Goal: Check status: Check status

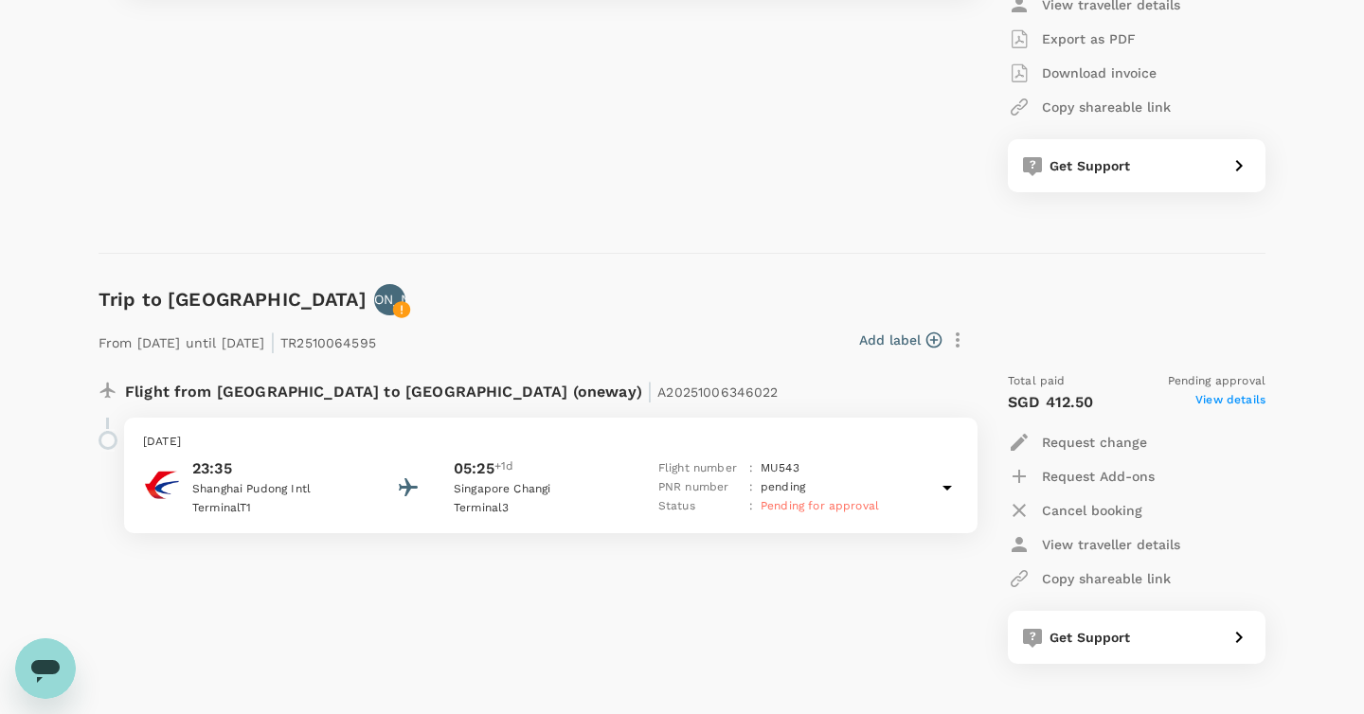
scroll to position [457, 0]
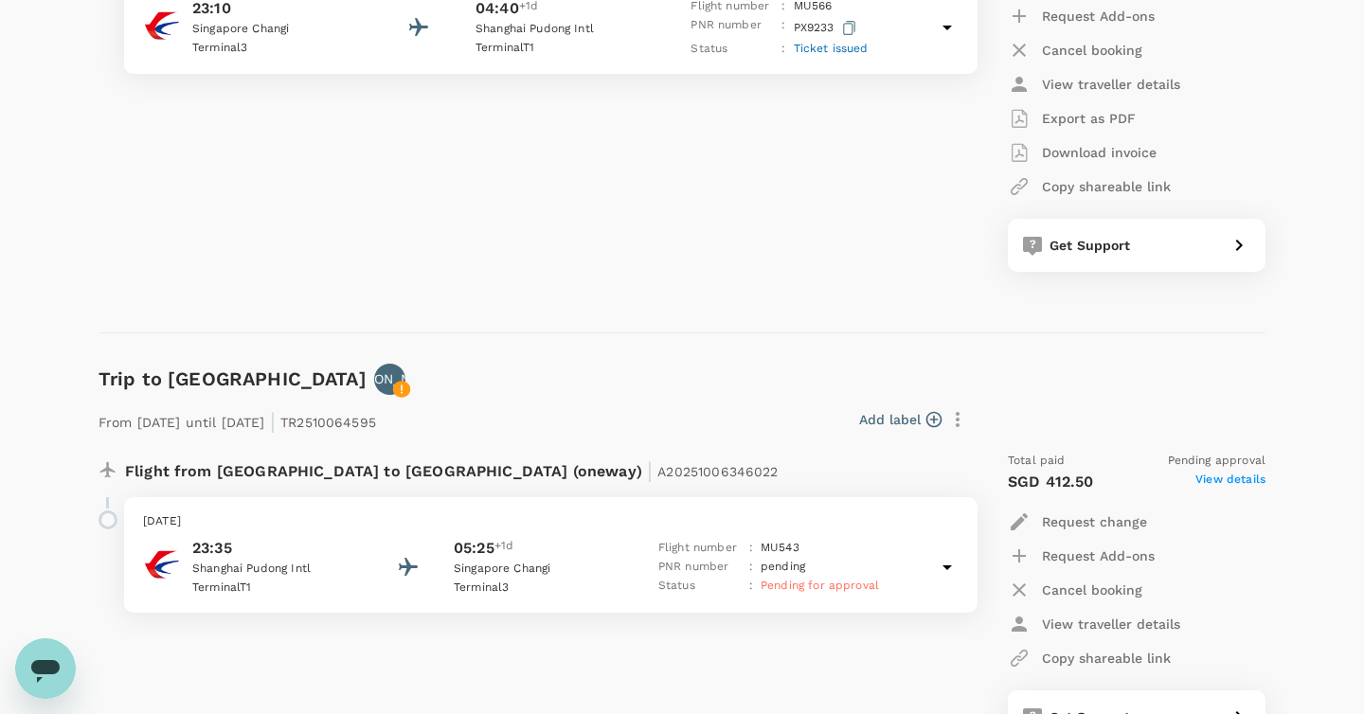
click at [480, 256] on div "Flight from [GEOGRAPHIC_DATA] to [GEOGRAPHIC_DATA] (oneway) | A20250908926736 […" at bounding box center [526, 92] width 886 height 390
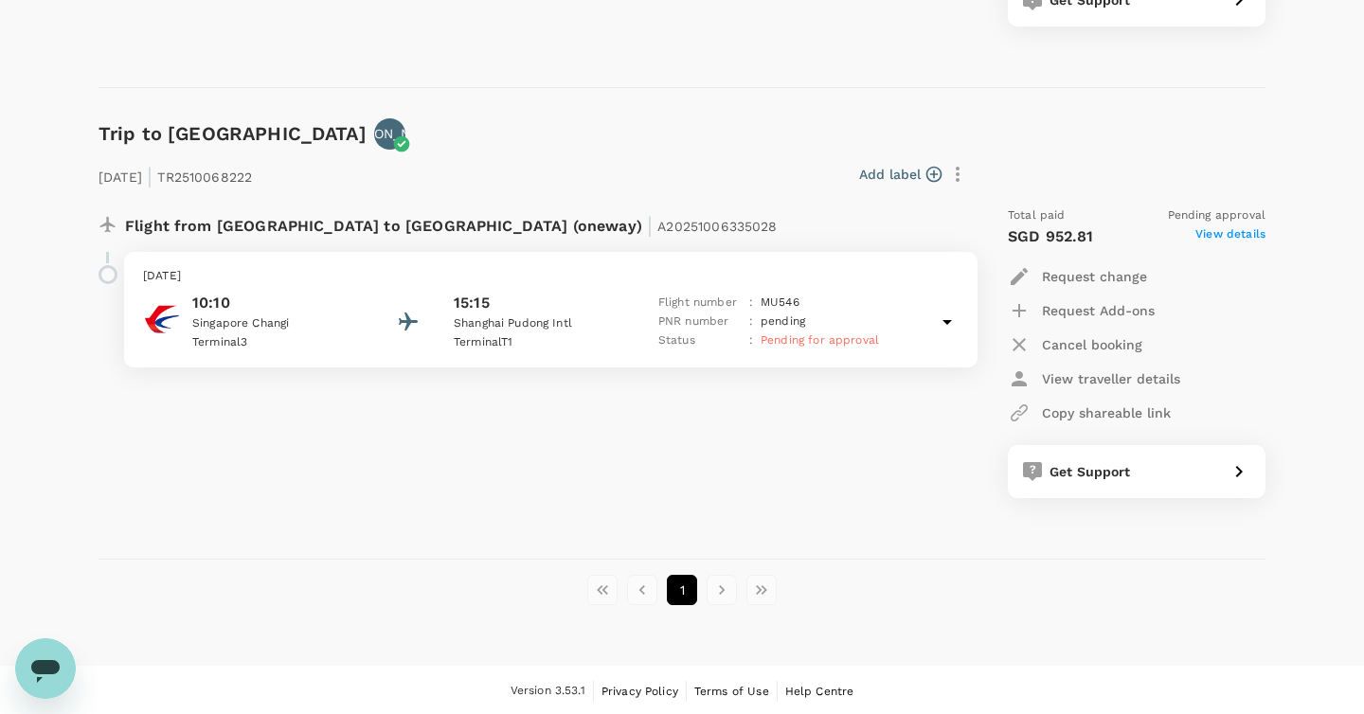
scroll to position [1173, 0]
click at [490, 135] on div "[DATE] | TR2510068222 Add label Flight from [GEOGRAPHIC_DATA] to [GEOGRAPHIC_DA…" at bounding box center [666, 325] width 1197 height 409
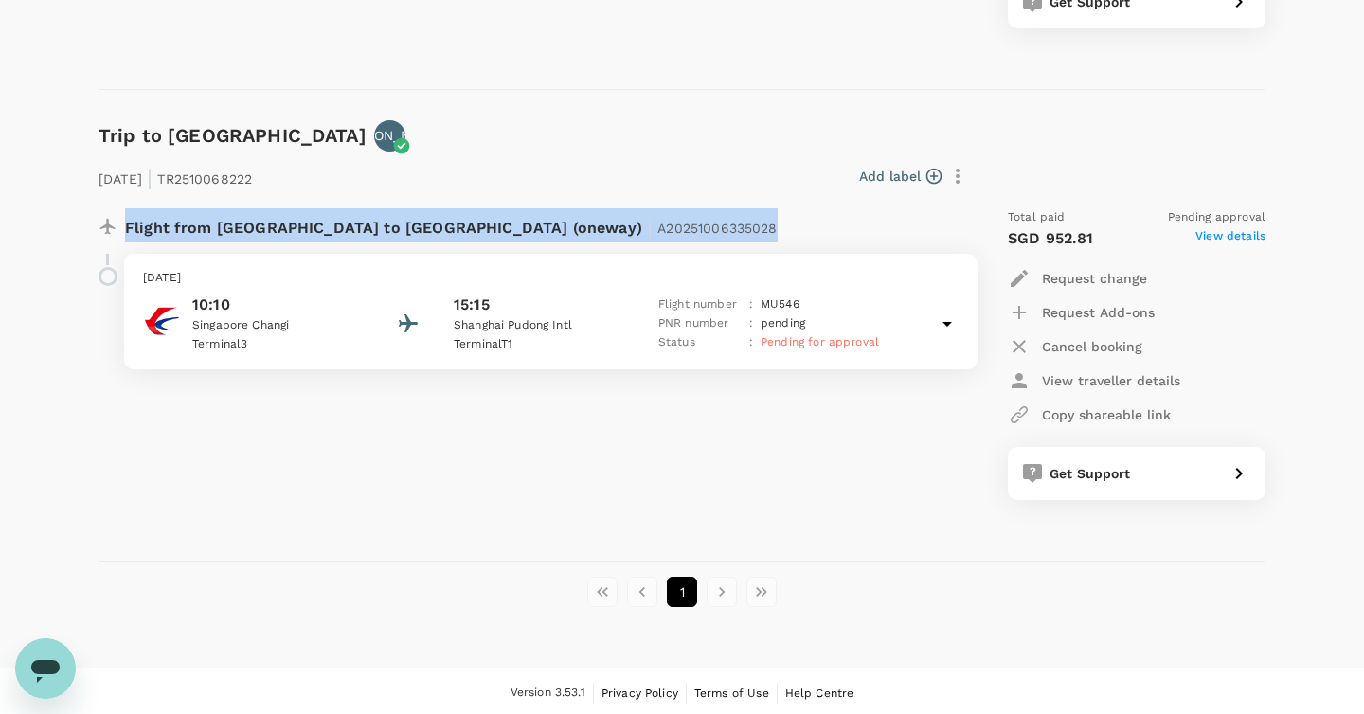
click at [490, 135] on div "[DATE] | TR2510068222 Add label Flight from [GEOGRAPHIC_DATA] to [GEOGRAPHIC_DA…" at bounding box center [666, 325] width 1197 height 409
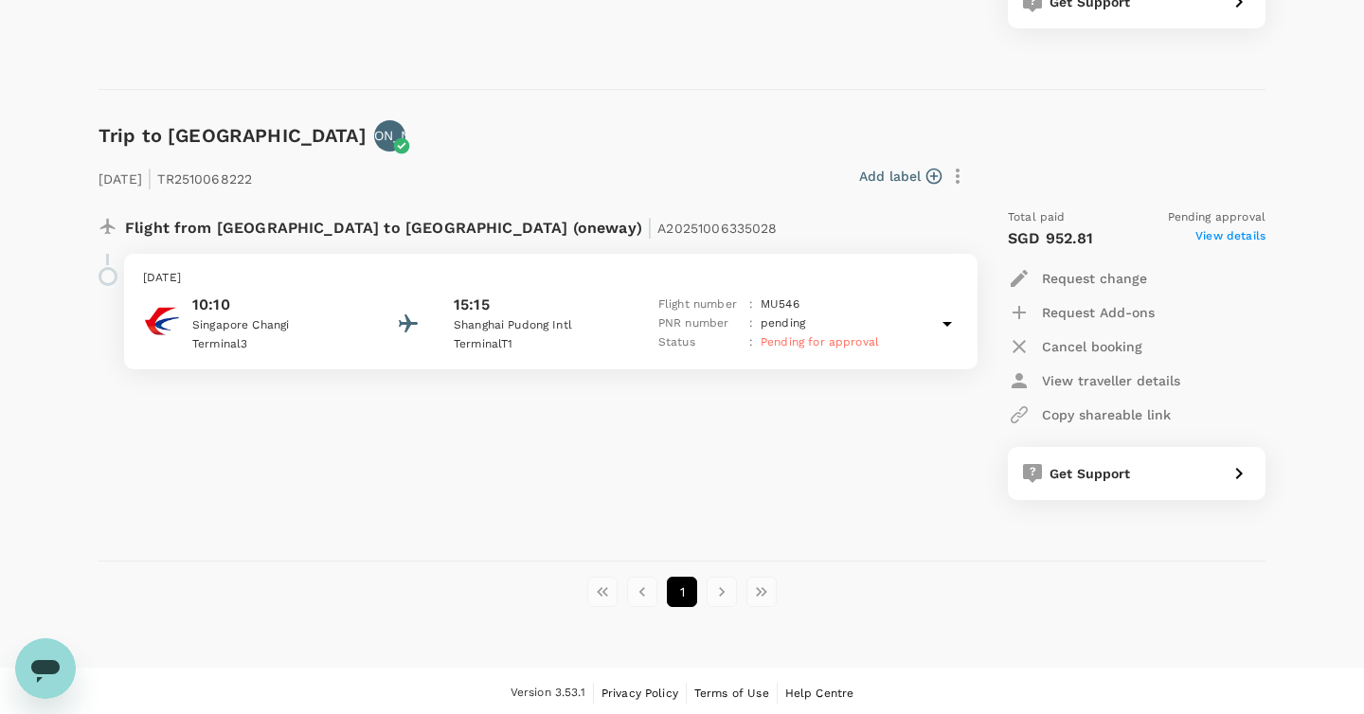
click at [427, 116] on div "Trip to [GEOGRAPHIC_DATA] JA" at bounding box center [678, 132] width 1174 height 39
click at [485, 135] on div "[DATE] | TR2510068222 Add label Flight from [GEOGRAPHIC_DATA] to [GEOGRAPHIC_DA…" at bounding box center [666, 325] width 1197 height 409
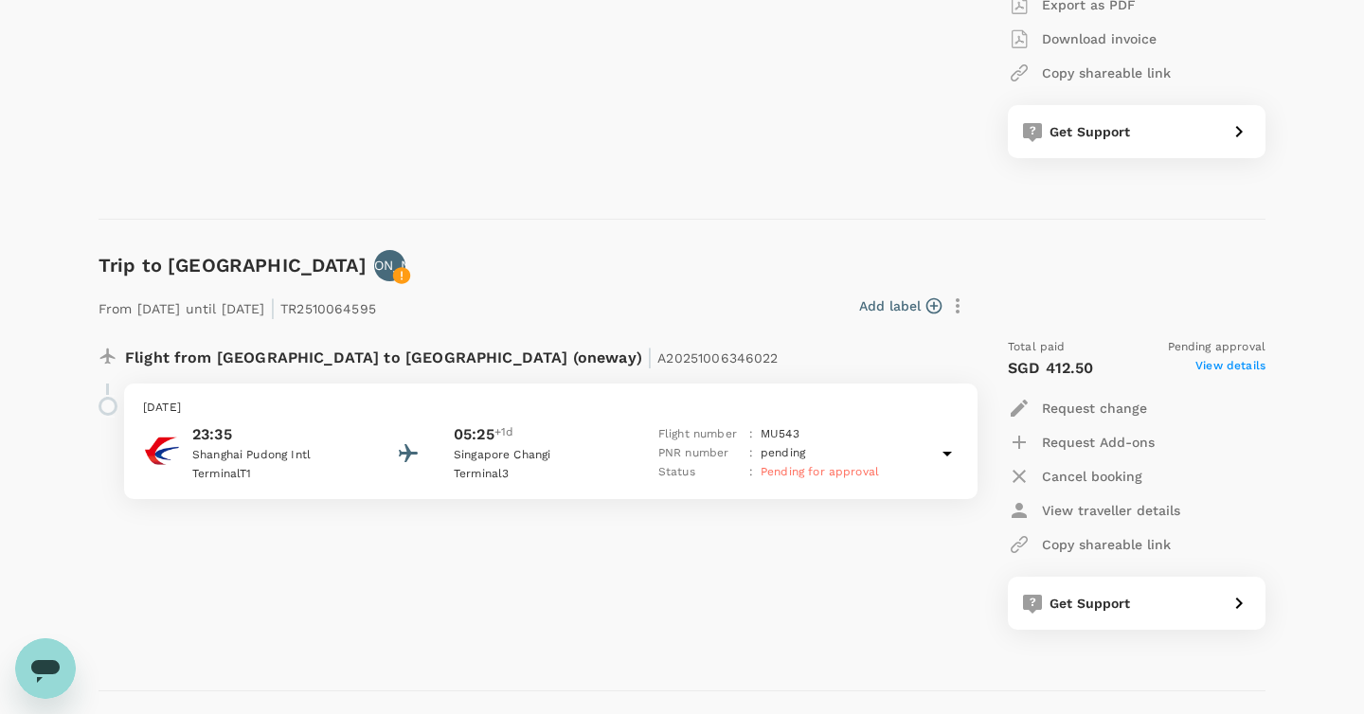
scroll to position [529, 0]
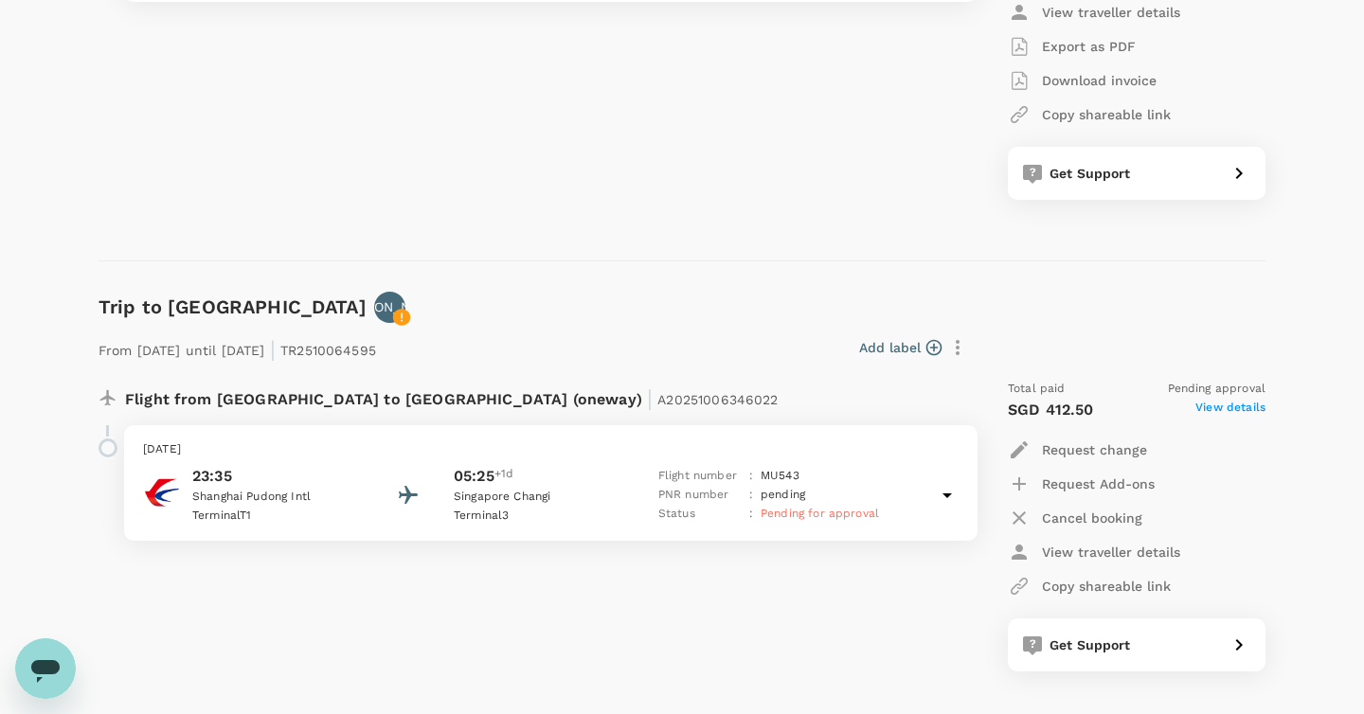
click at [502, 331] on div "Add label" at bounding box center [679, 347] width 590 height 32
click at [490, 301] on div "From [DATE] until [DATE] | TR2510064595 Add label Flight from [GEOGRAPHIC_DATA]…" at bounding box center [666, 497] width 1197 height 409
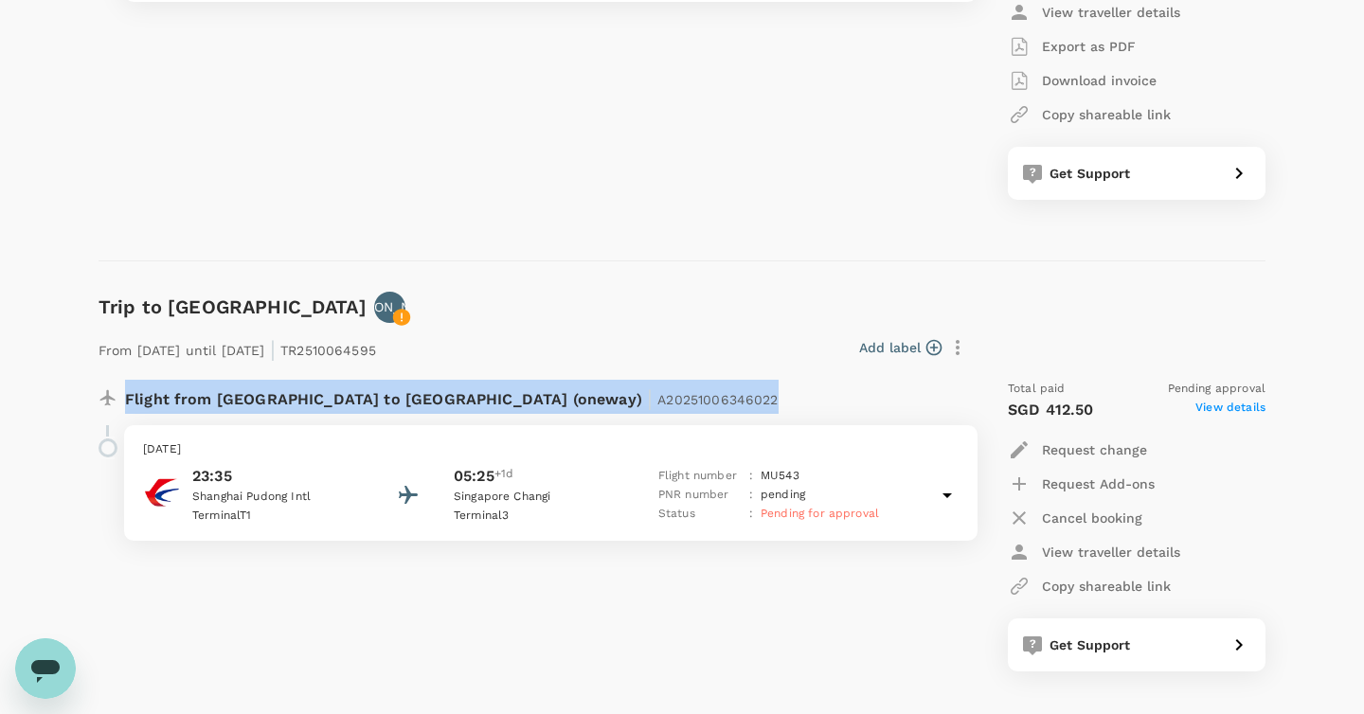
click at [490, 301] on div "From [DATE] until [DATE] | TR2510064595 Add label Flight from [GEOGRAPHIC_DATA]…" at bounding box center [666, 497] width 1197 height 409
click at [555, 301] on div "From [DATE] until [DATE] | TR2510064595 Add label Flight from [GEOGRAPHIC_DATA]…" at bounding box center [666, 497] width 1197 height 409
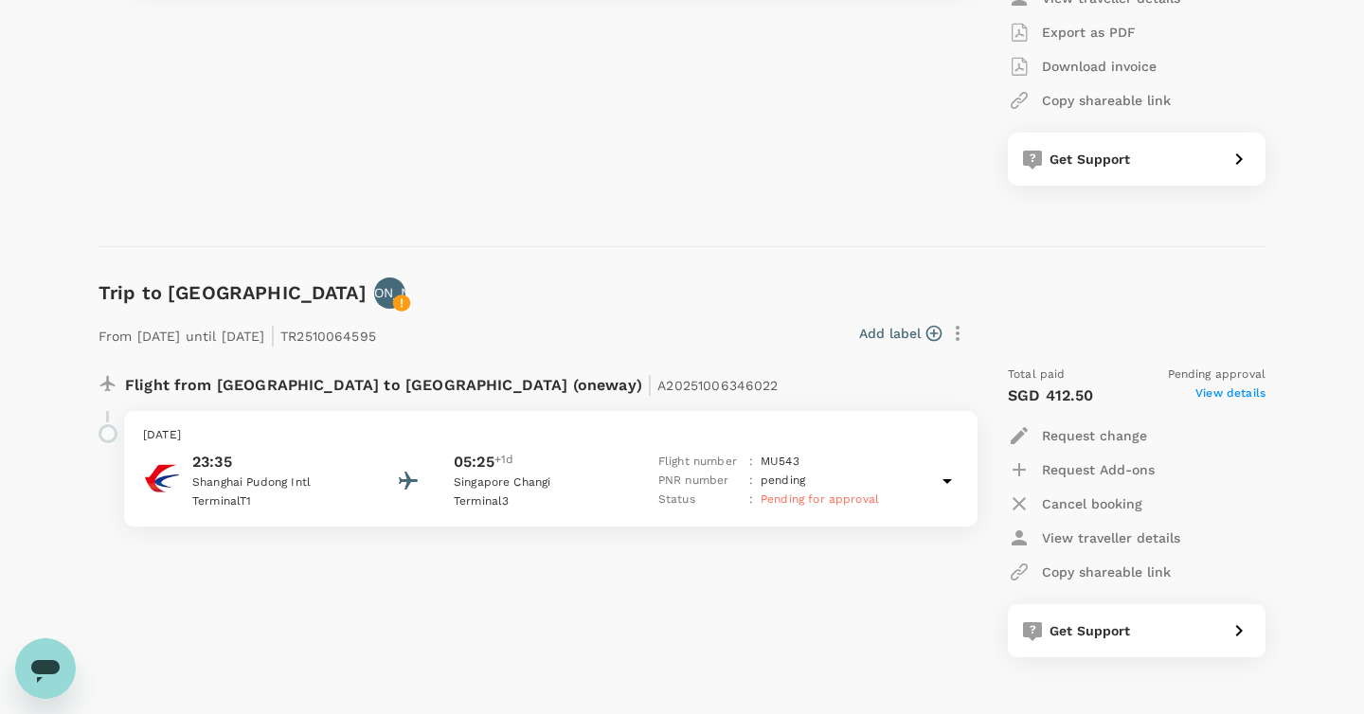
scroll to position [528, 0]
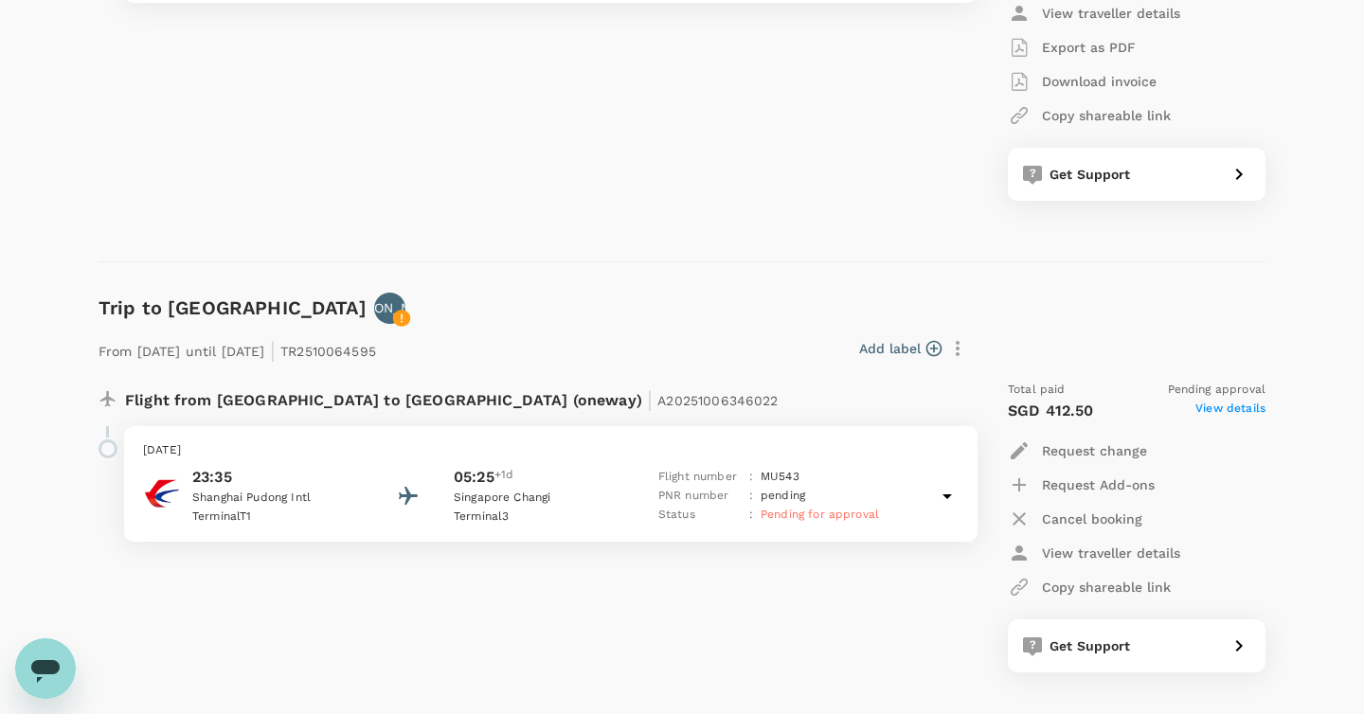
click at [555, 301] on div "From [DATE] until [DATE] | TR2510064595 Add label Flight from [GEOGRAPHIC_DATA]…" at bounding box center [666, 498] width 1197 height 409
click at [511, 146] on div "Flight from [GEOGRAPHIC_DATA] to [GEOGRAPHIC_DATA] (oneway) | A20250908926736 […" at bounding box center [526, 21] width 886 height 390
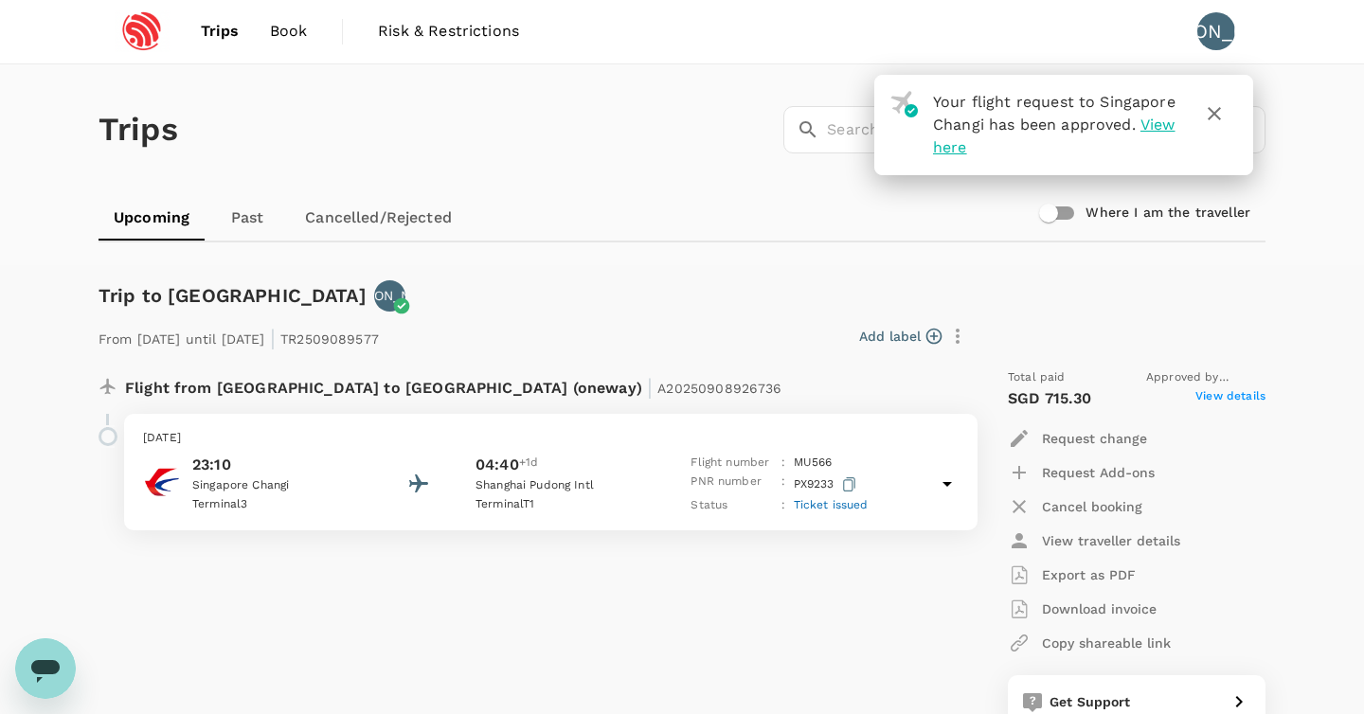
click at [596, 153] on div "Trips ​ ​" at bounding box center [678, 126] width 1174 height 138
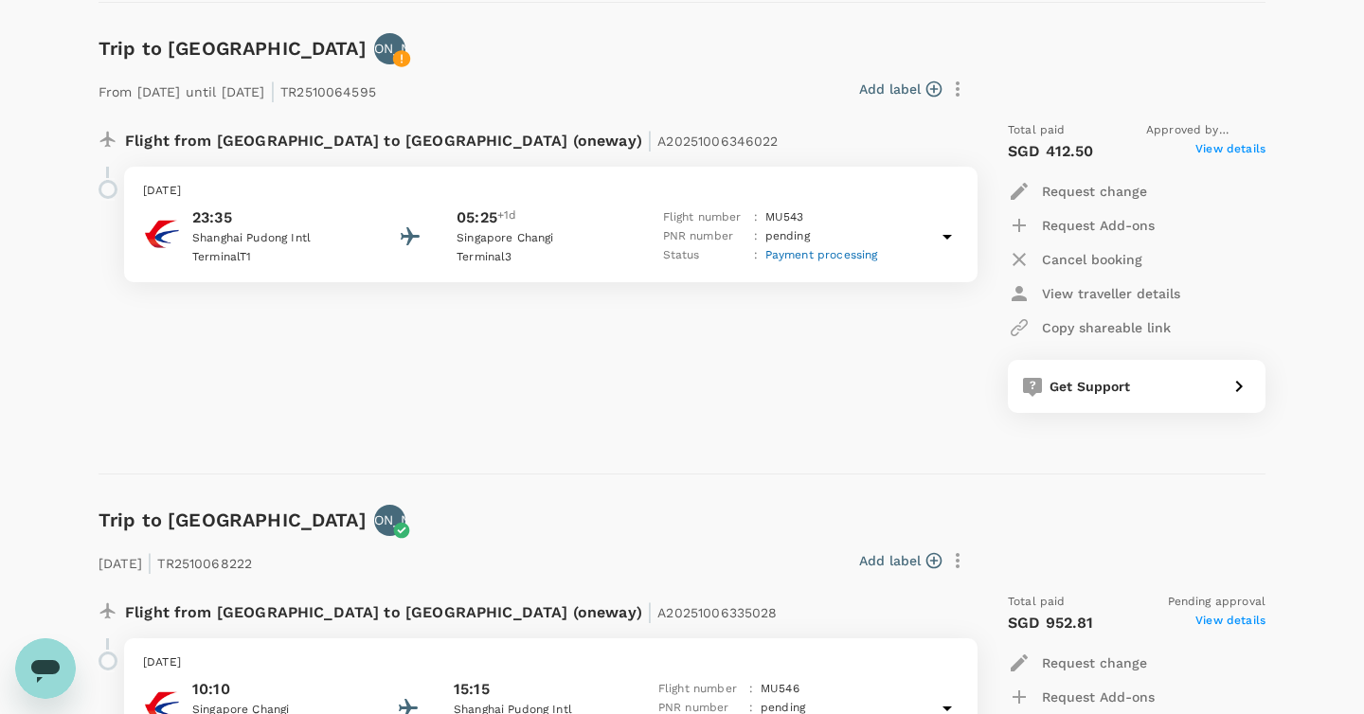
scroll to position [687, 0]
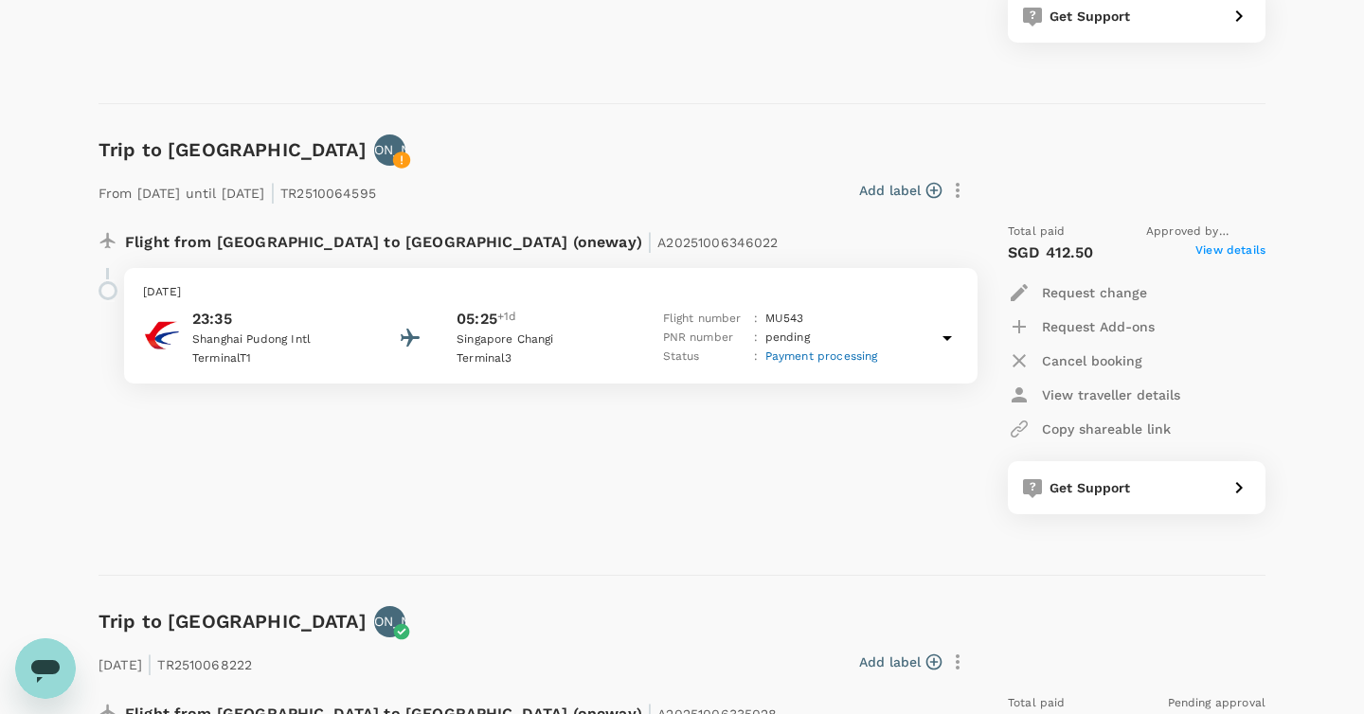
click at [636, 170] on div "Add label" at bounding box center [675, 187] width 598 height 40
click at [622, 158] on div "From 14 Nov 2025 until 15 Nov 2025 | TR2510064595 Add label Flight from China t…" at bounding box center [666, 339] width 1197 height 409
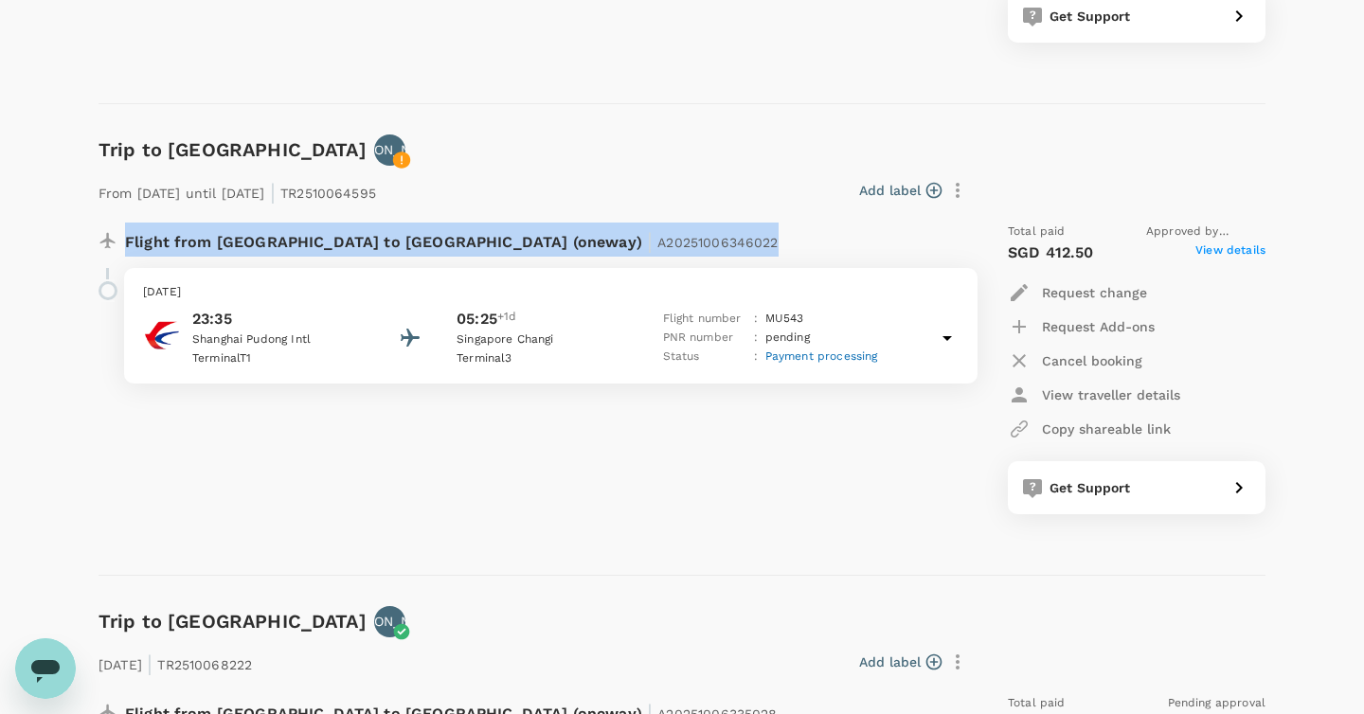
click at [622, 158] on div "From 14 Nov 2025 until 15 Nov 2025 | TR2510064595 Add label Flight from China t…" at bounding box center [666, 339] width 1197 height 409
click at [601, 157] on div "From 14 Nov 2025 until 15 Nov 2025 | TR2510064595 Add label Flight from China t…" at bounding box center [666, 339] width 1197 height 409
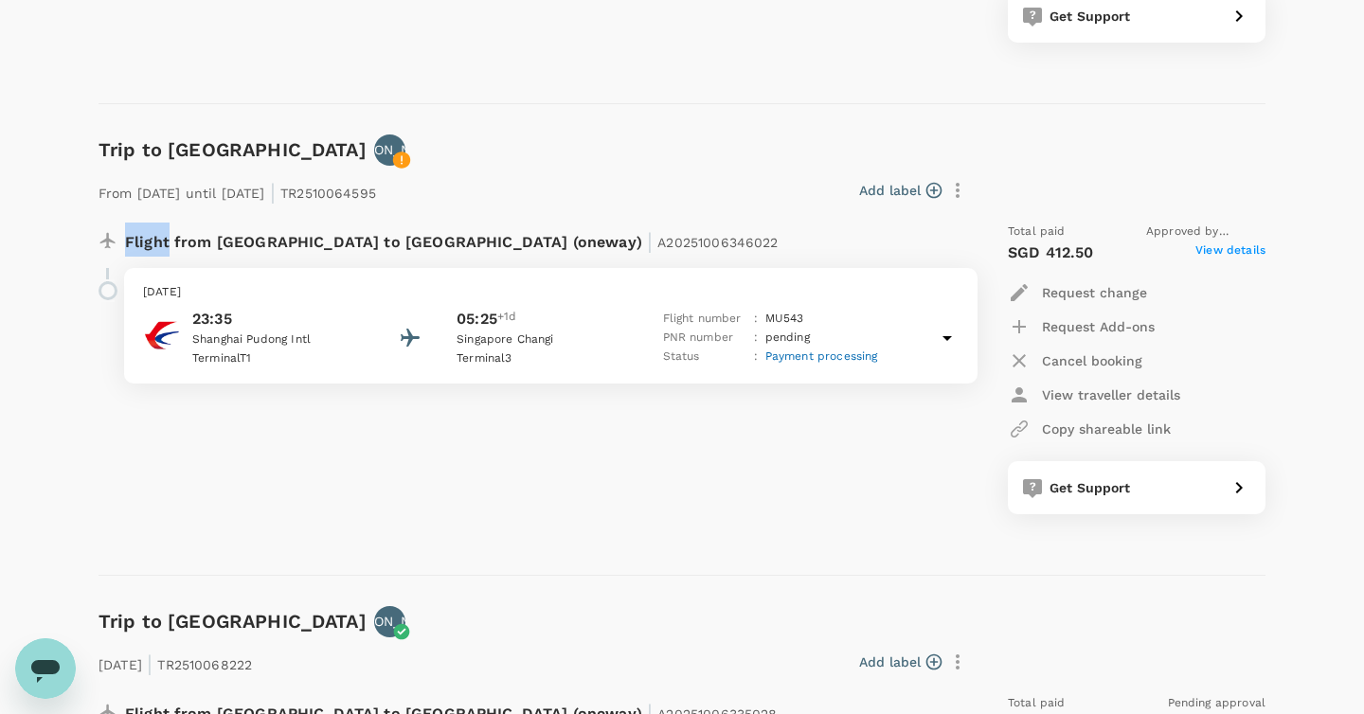
click at [601, 157] on div "From 14 Nov 2025 until 15 Nov 2025 | TR2510064595 Add label Flight from China t…" at bounding box center [666, 339] width 1197 height 409
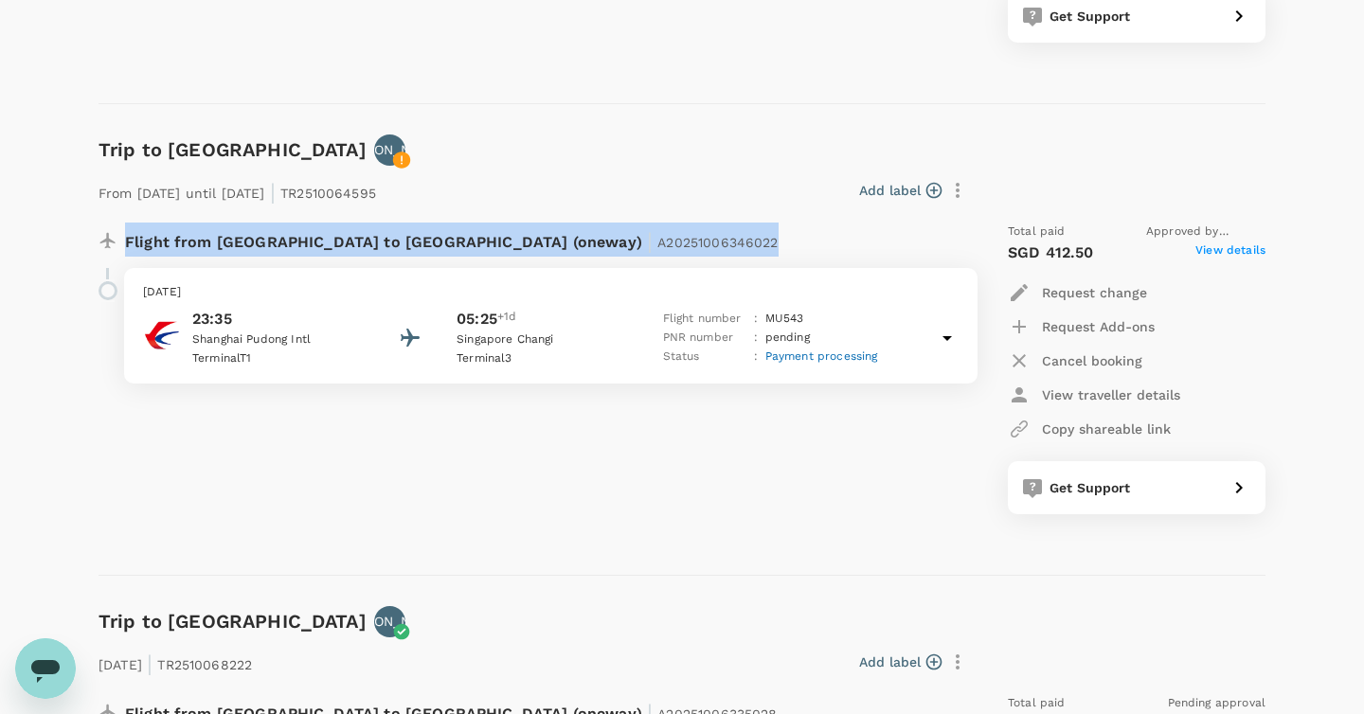
click at [601, 157] on div "From 14 Nov 2025 until 15 Nov 2025 | TR2510064595 Add label Flight from China t…" at bounding box center [666, 339] width 1197 height 409
click at [619, 152] on div "From 14 Nov 2025 until 15 Nov 2025 | TR2510064595 Add label Flight from China t…" at bounding box center [666, 339] width 1197 height 409
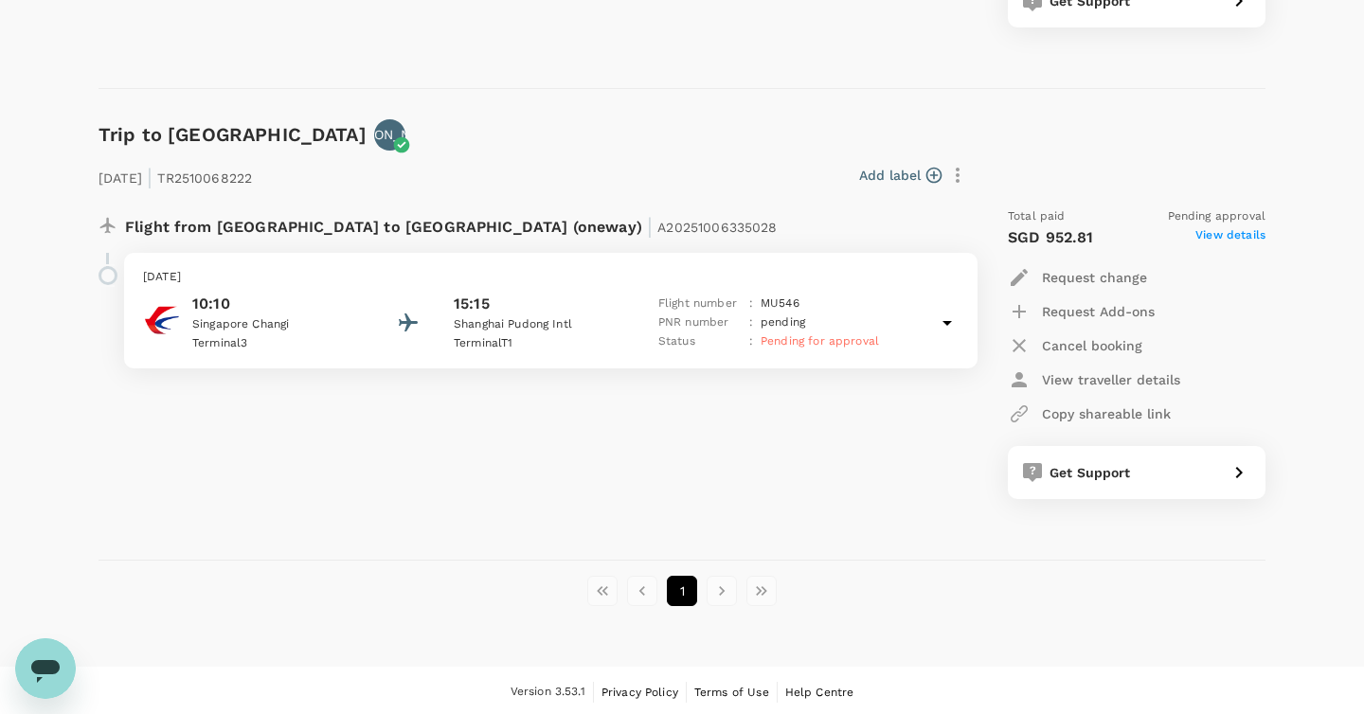
scroll to position [1173, 0]
click at [586, 121] on div "[DATE] | TR2510068222 Add label Flight from [GEOGRAPHIC_DATA] to [GEOGRAPHIC_DA…" at bounding box center [666, 325] width 1197 height 409
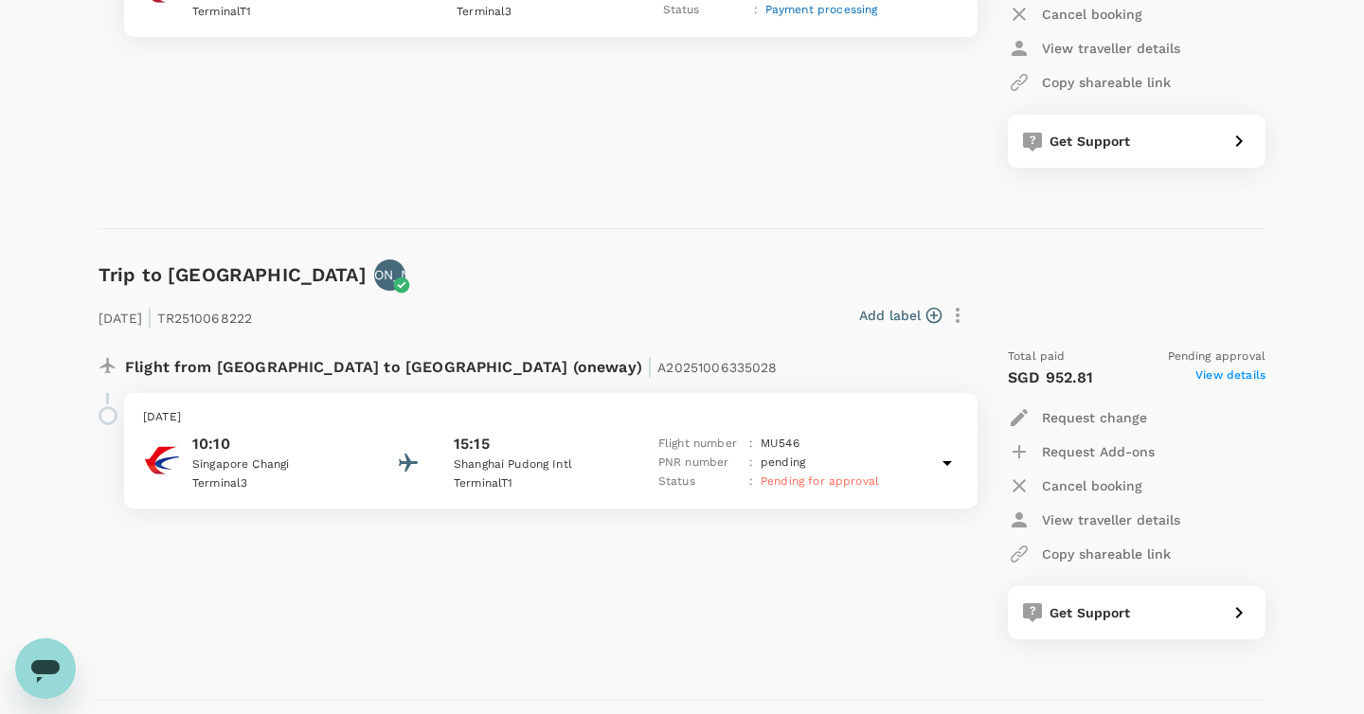
scroll to position [1015, 0]
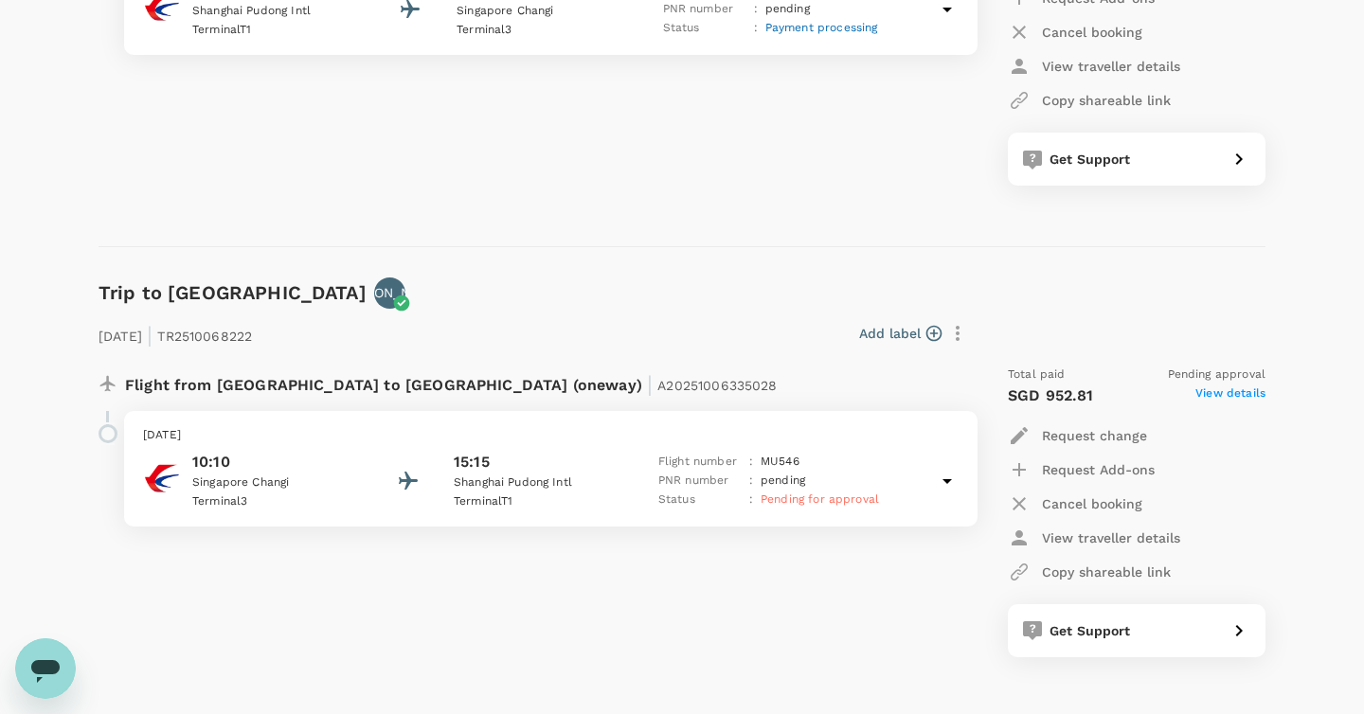
click at [497, 163] on div "Flight from China to Singapore (oneway) | A20251006346022 Friday, 14 Nov 2025 2…" at bounding box center [526, 40] width 886 height 322
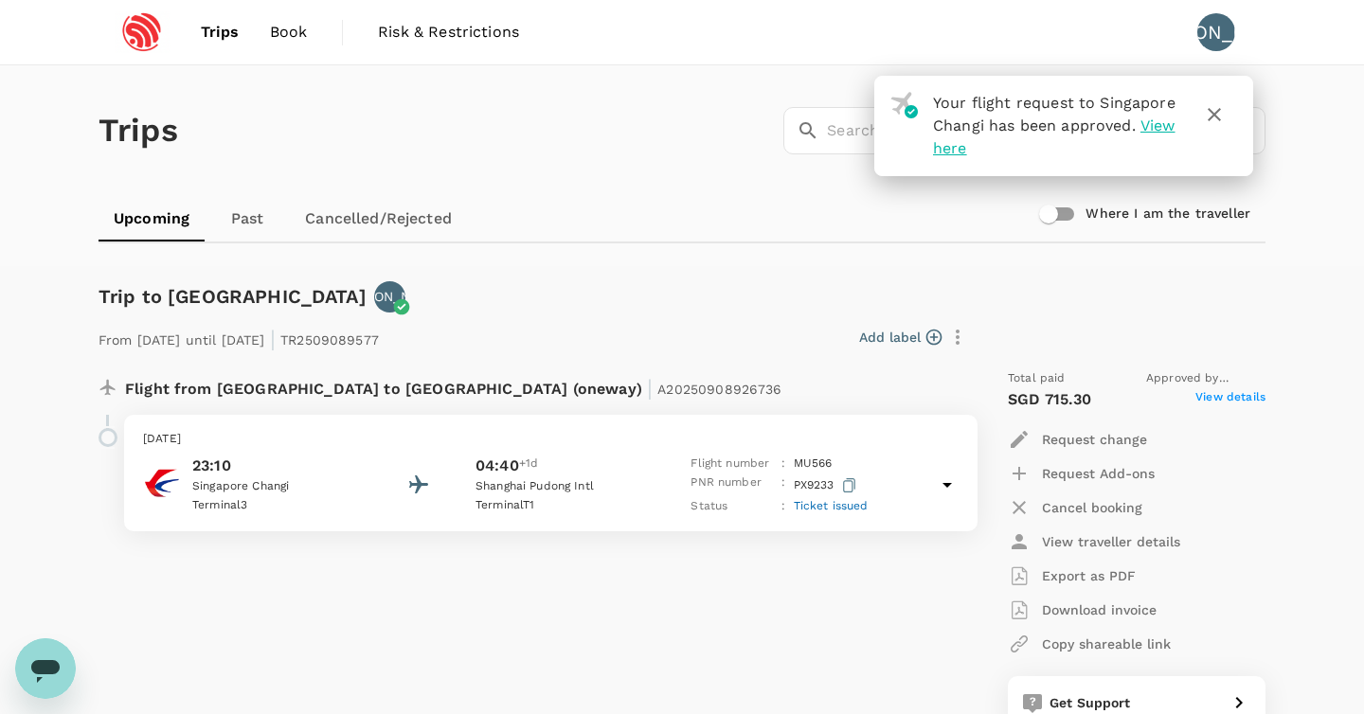
scroll to position [0, 0]
click at [1214, 112] on icon "button" at bounding box center [1214, 114] width 23 height 23
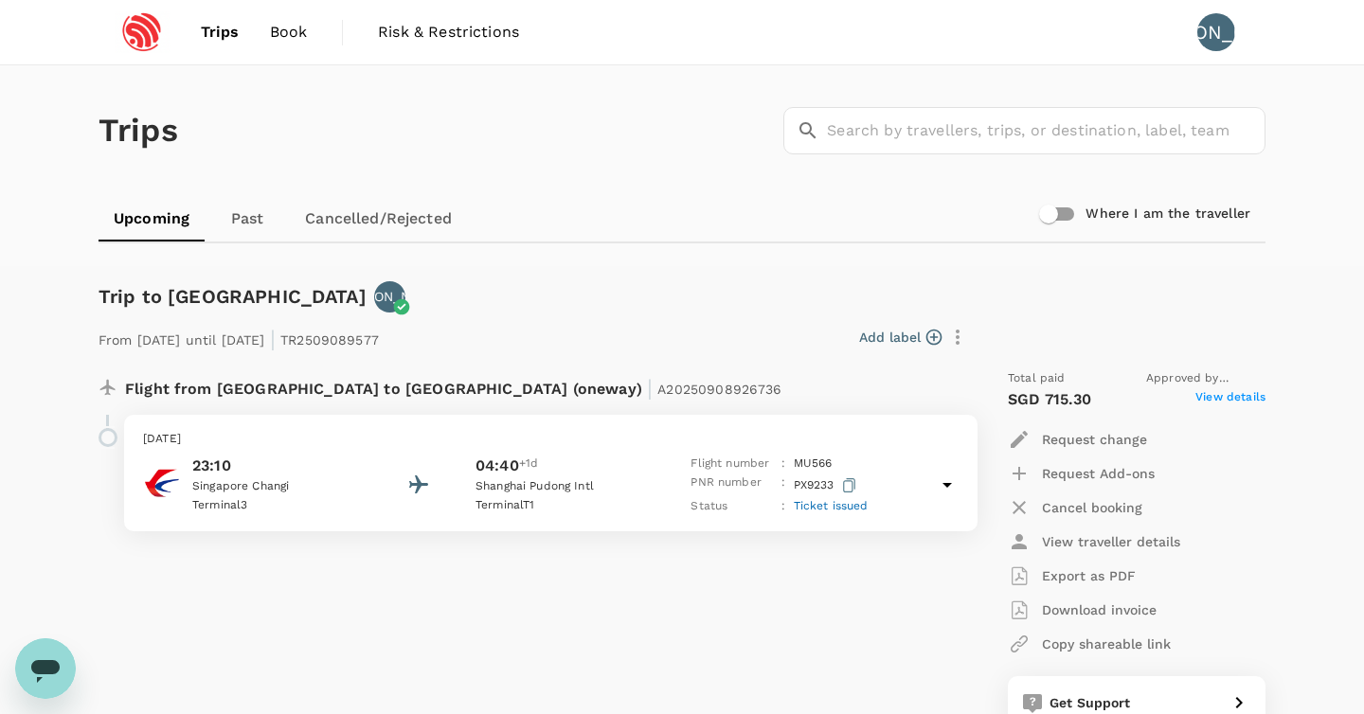
click at [582, 150] on div "Trips ​ ​" at bounding box center [678, 127] width 1174 height 138
click at [539, 140] on div "Trips ​ ​" at bounding box center [678, 127] width 1174 height 138
click at [492, 105] on div "Trips ​ ​" at bounding box center [678, 127] width 1174 height 138
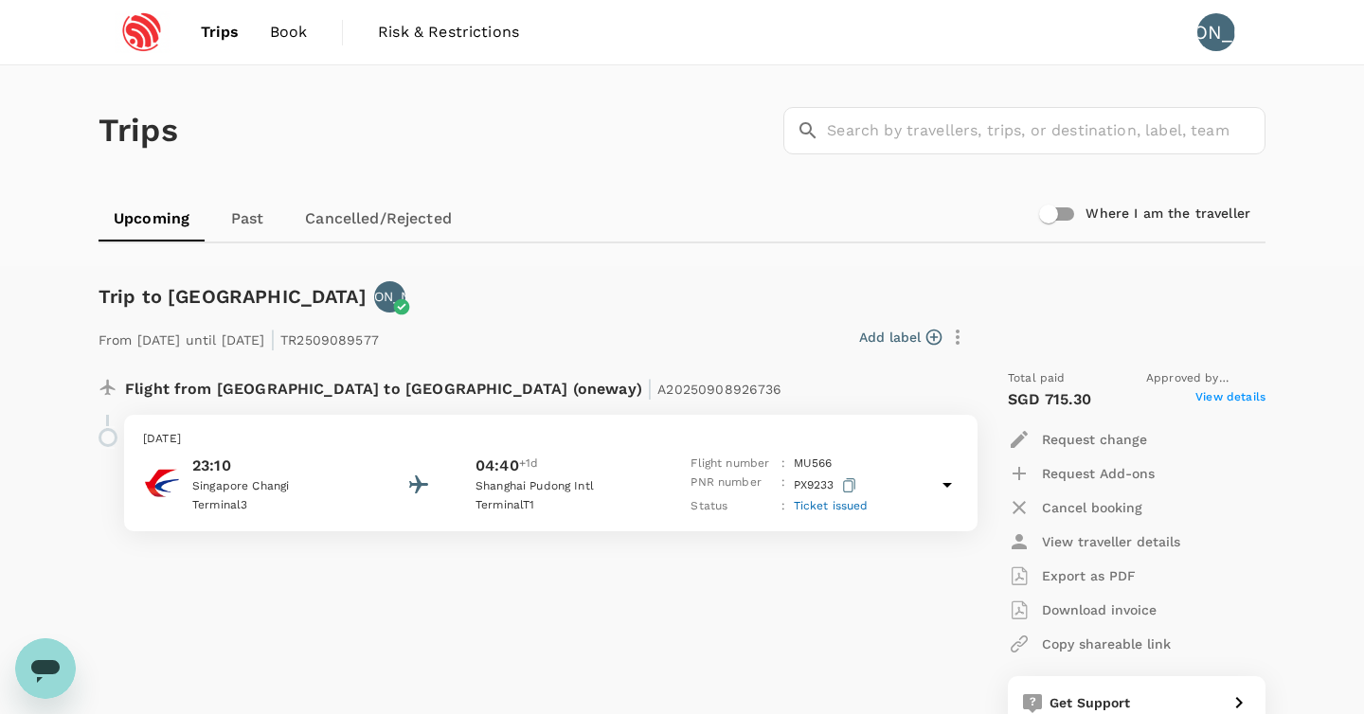
click at [492, 105] on div "Trips ​ ​" at bounding box center [678, 127] width 1174 height 138
click at [547, 127] on div "Trips ​ ​" at bounding box center [678, 127] width 1174 height 138
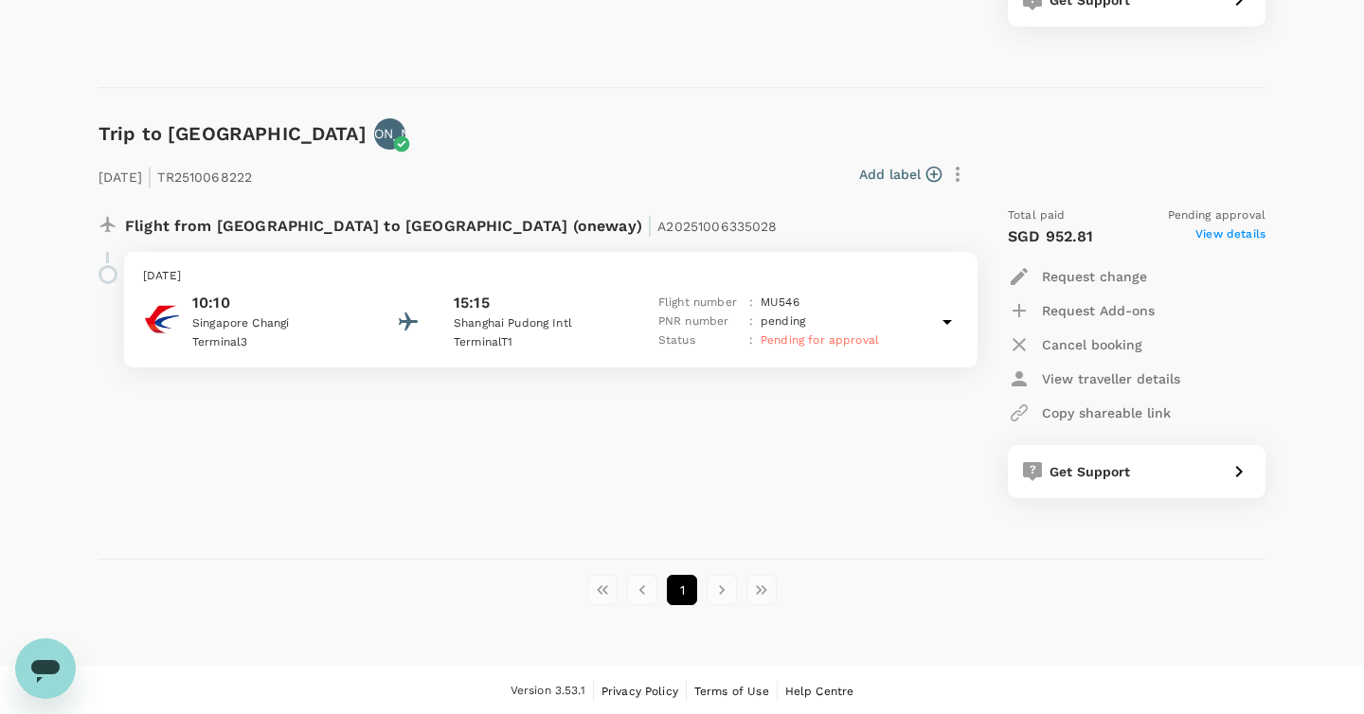
scroll to position [1173, 0]
click at [544, 113] on div "Trip to [GEOGRAPHIC_DATA] JA" at bounding box center [678, 132] width 1174 height 39
click at [528, 113] on div "Trip to [GEOGRAPHIC_DATA] JA" at bounding box center [678, 132] width 1174 height 39
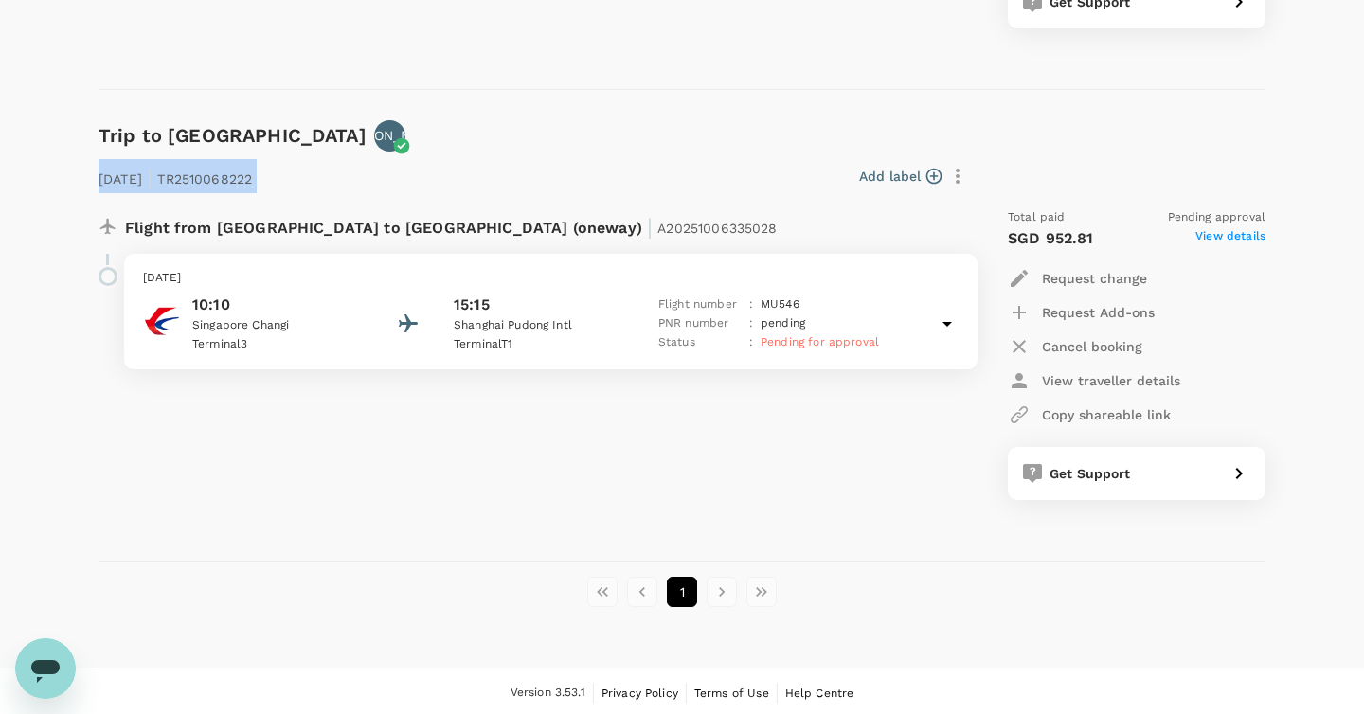
click at [528, 113] on div "Trip to [GEOGRAPHIC_DATA] JA" at bounding box center [678, 132] width 1174 height 39
click at [575, 138] on div "[DATE] | TR2510068222 Add label Flight from [GEOGRAPHIC_DATA] to [GEOGRAPHIC_DA…" at bounding box center [666, 325] width 1197 height 409
click at [558, 133] on div "[DATE] | TR2510068222 Add label Flight from [GEOGRAPHIC_DATA] to [GEOGRAPHIC_DA…" at bounding box center [666, 325] width 1197 height 409
click at [576, 160] on div "Add label" at bounding box center [617, 176] width 714 height 32
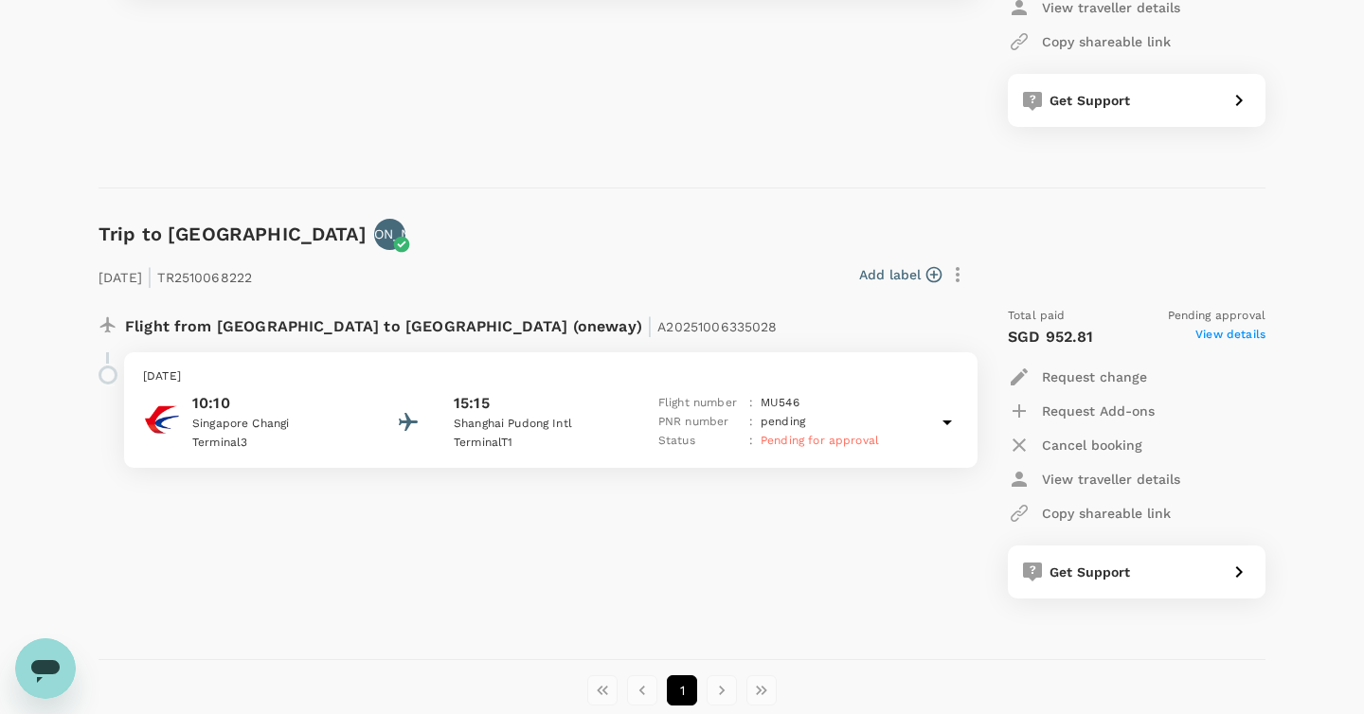
scroll to position [1073, 0]
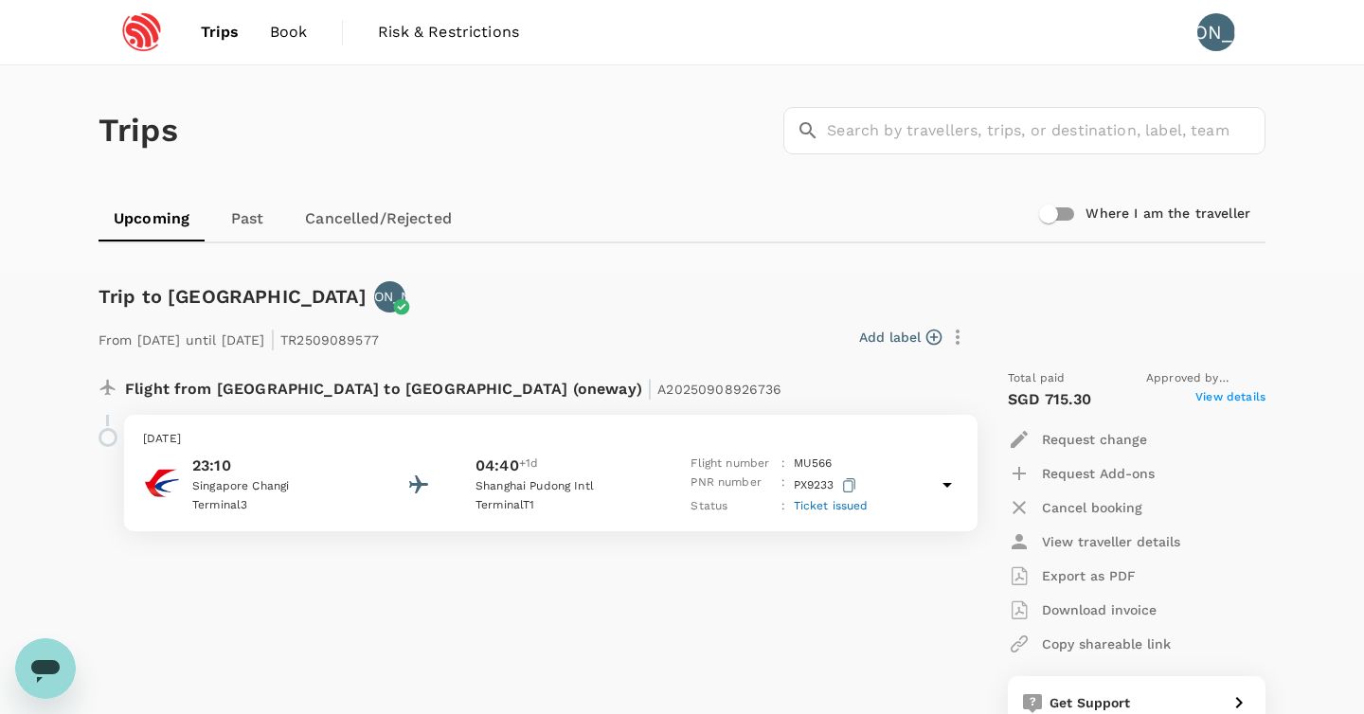
scroll to position [0, 0]
click at [530, 173] on div "Trips ​ ​" at bounding box center [678, 127] width 1174 height 138
click at [558, 138] on div "Trips ​ ​" at bounding box center [678, 127] width 1174 height 138
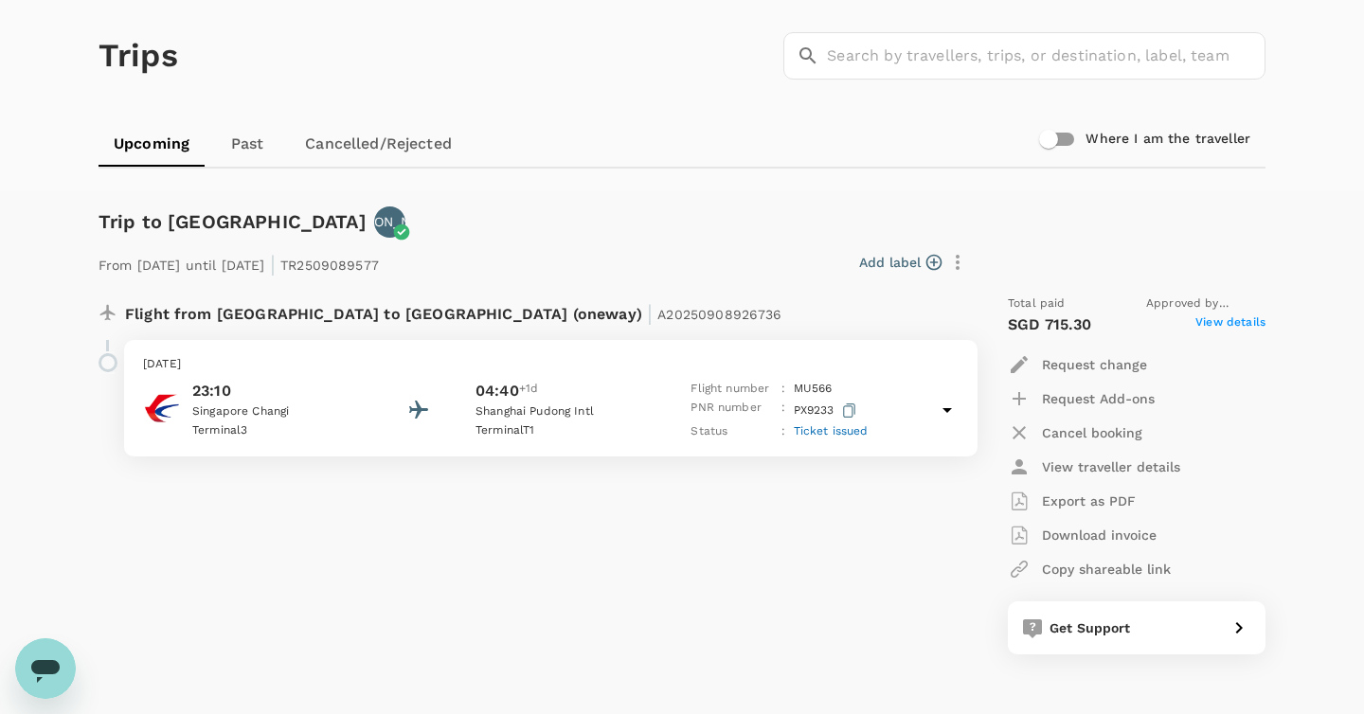
scroll to position [74, 0]
